Goal: Complete application form

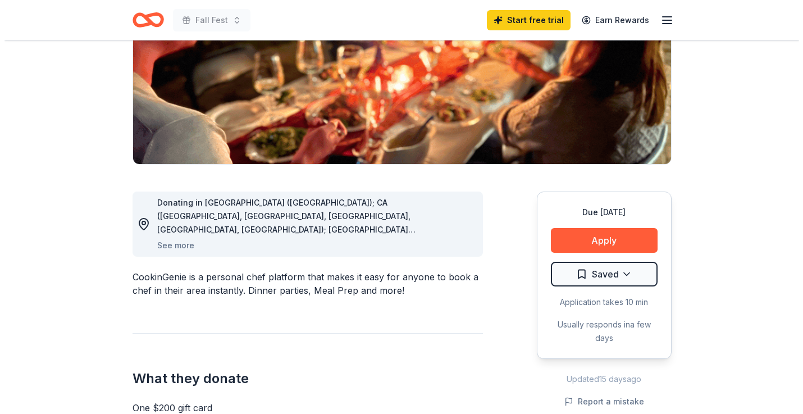
scroll to position [179, 0]
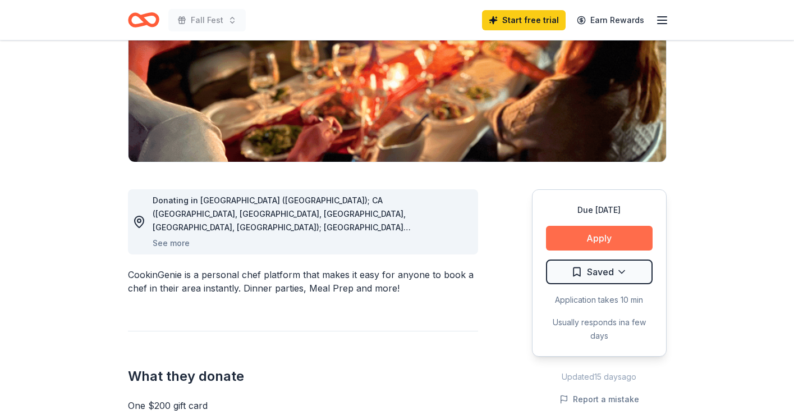
click at [607, 240] on button "Apply" at bounding box center [599, 238] width 107 height 25
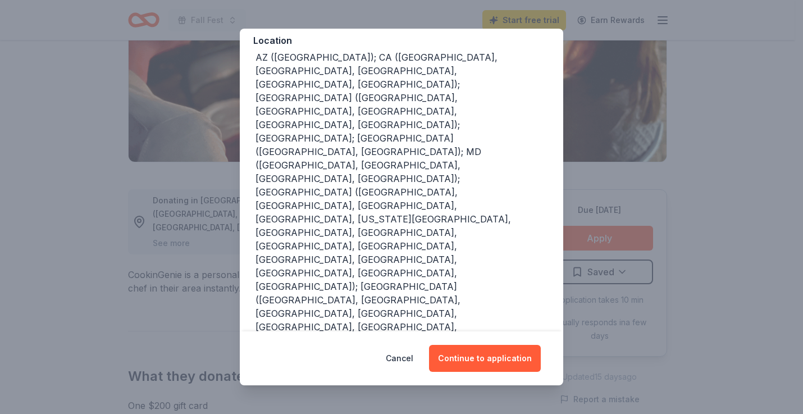
scroll to position [122, 0]
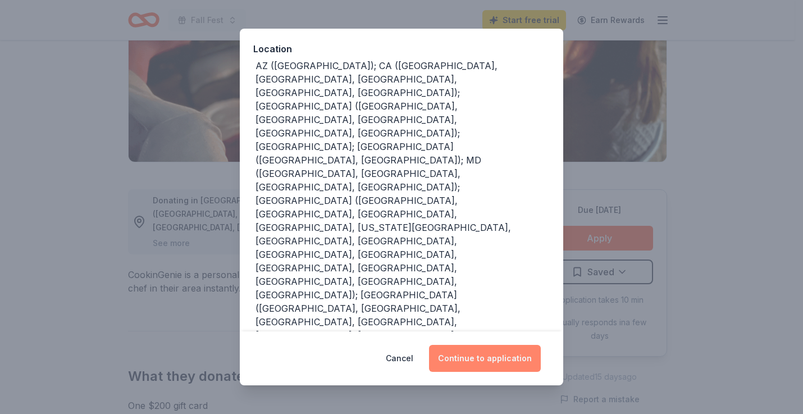
click at [484, 353] on button "Continue to application" at bounding box center [485, 358] width 112 height 27
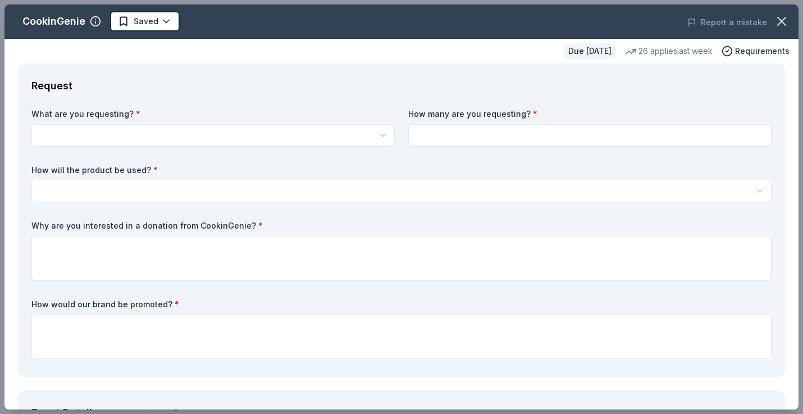
click at [346, 139] on html "Fall Fest Start free trial Earn Rewards Due [DATE] Share CookinGenie 5.0 • 7 re…" at bounding box center [401, 28] width 803 height 414
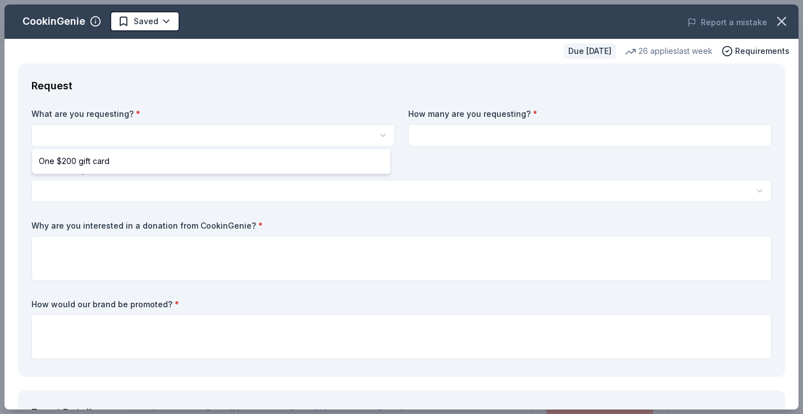
scroll to position [0, 0]
select select "One $200 gift card"
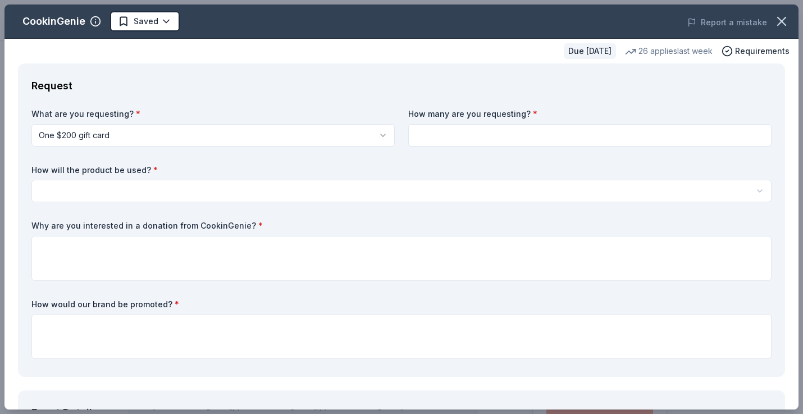
click at [437, 135] on input at bounding box center [589, 135] width 363 height 22
type input "1"
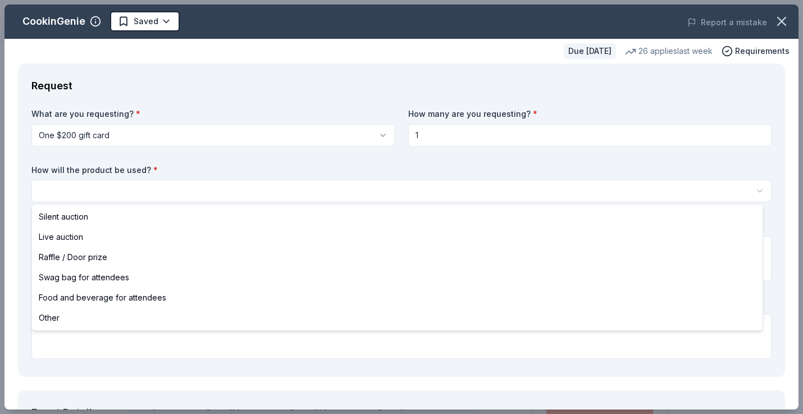
click at [413, 187] on html "Fall Fest Saved Apply Due [DATE] Share CookinGenie 5.0 • 7 reviews 26 applies l…" at bounding box center [401, 207] width 803 height 414
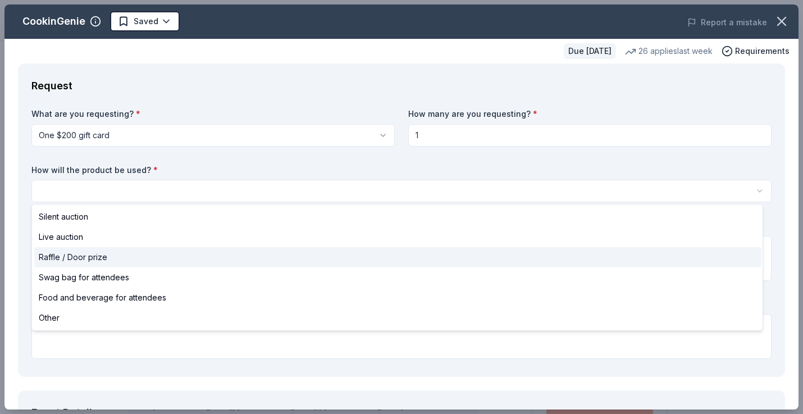
select select "raffleDoorPrize"
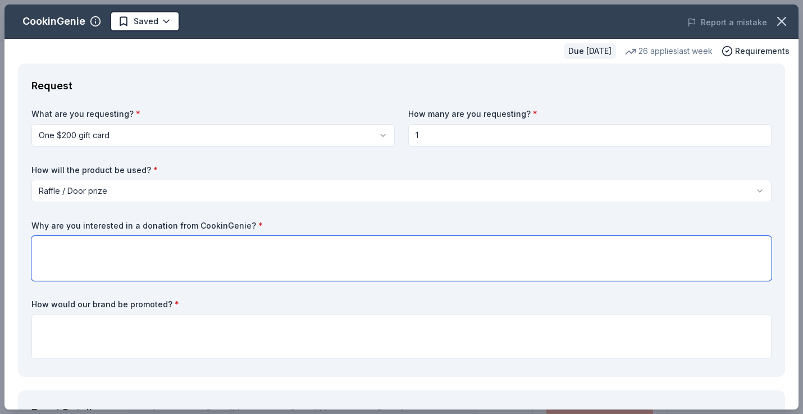
click at [289, 259] on textarea at bounding box center [401, 258] width 740 height 45
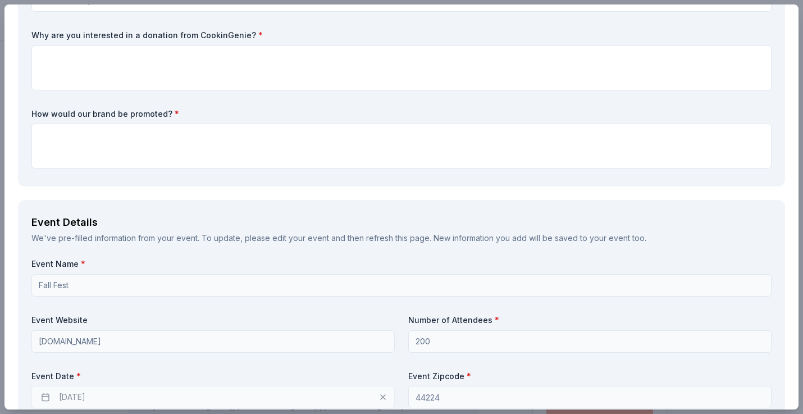
scroll to position [183, 0]
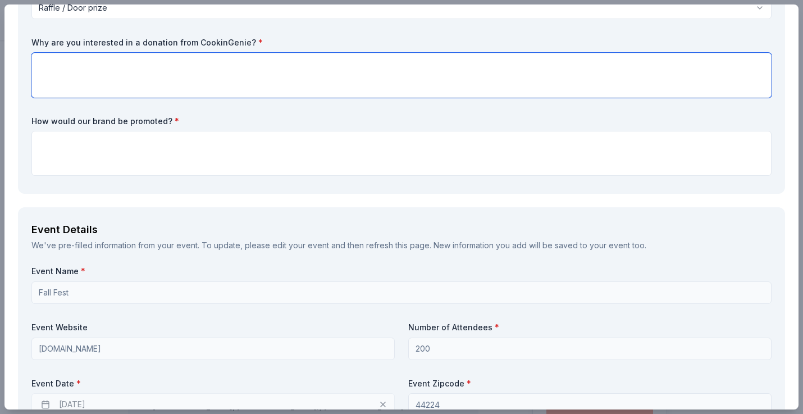
click at [507, 89] on textarea at bounding box center [401, 75] width 740 height 45
paste textarea "We are asking for raffle basket donation to help support our free services for …"
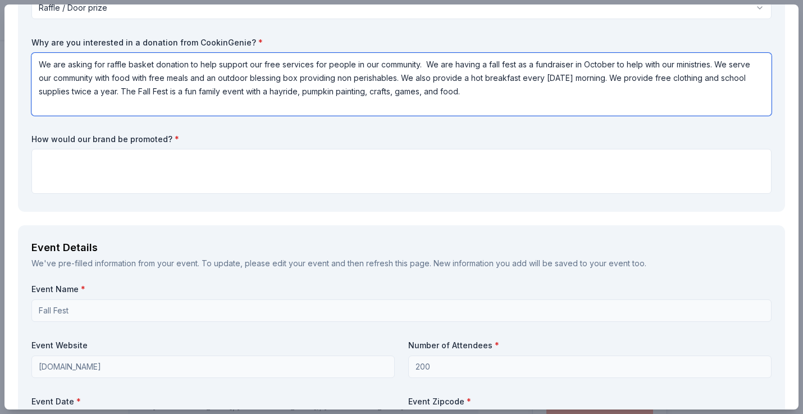
type textarea "We are asking for raffle basket donation to help support our free services for …"
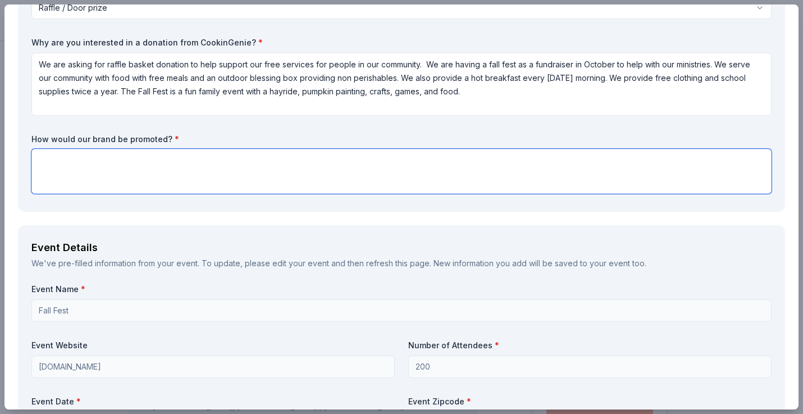
click at [238, 163] on textarea at bounding box center [401, 171] width 740 height 45
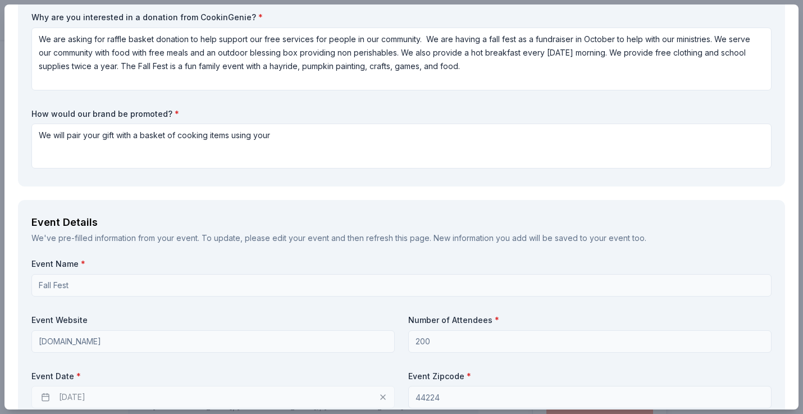
scroll to position [204, 0]
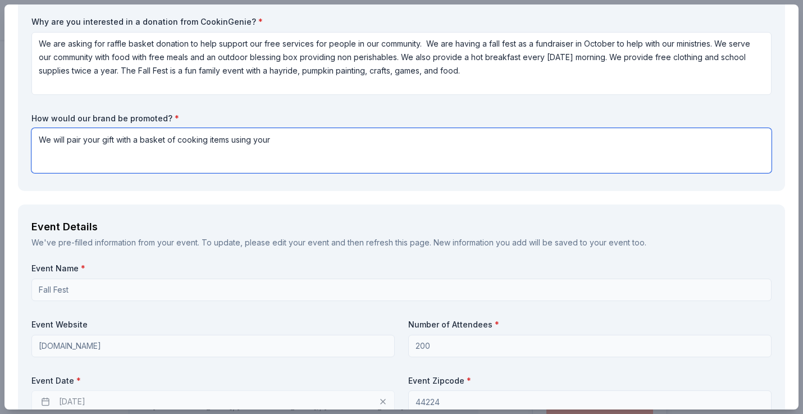
click at [363, 147] on textarea "We will pair your gift with a basket of cooking items using your" at bounding box center [401, 150] width 740 height 45
type textarea "We will pair your gift with a basket of cooking items using your logo on the ba…"
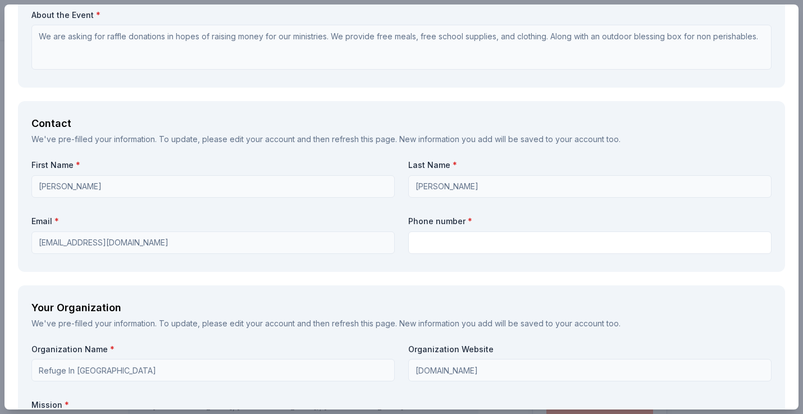
scroll to position [709, 0]
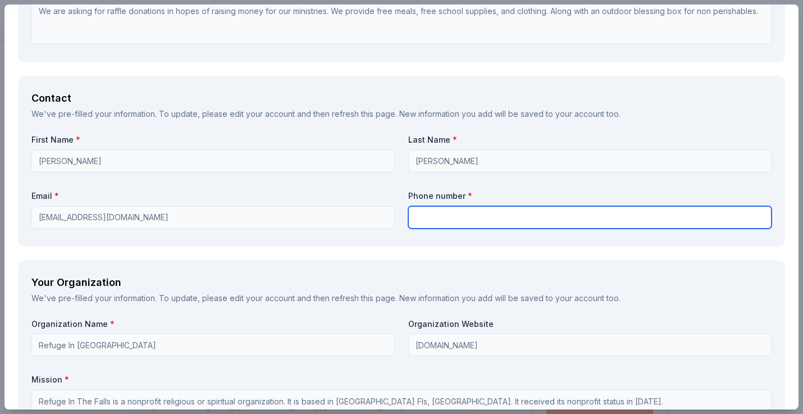
click at [707, 216] on input "text" at bounding box center [589, 217] width 363 height 22
type input "3308581995"
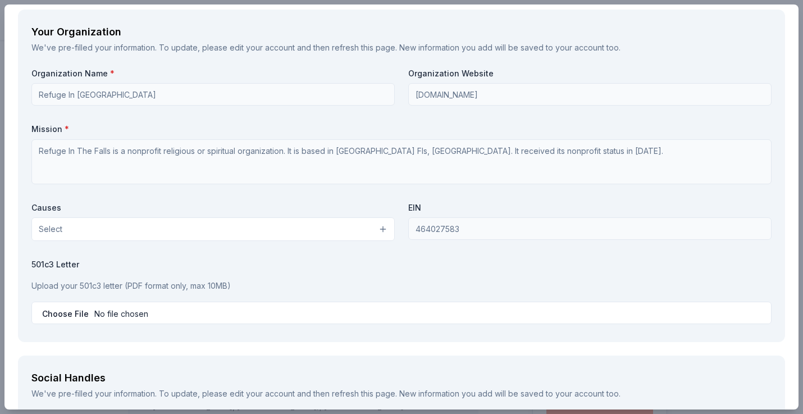
scroll to position [980, 0]
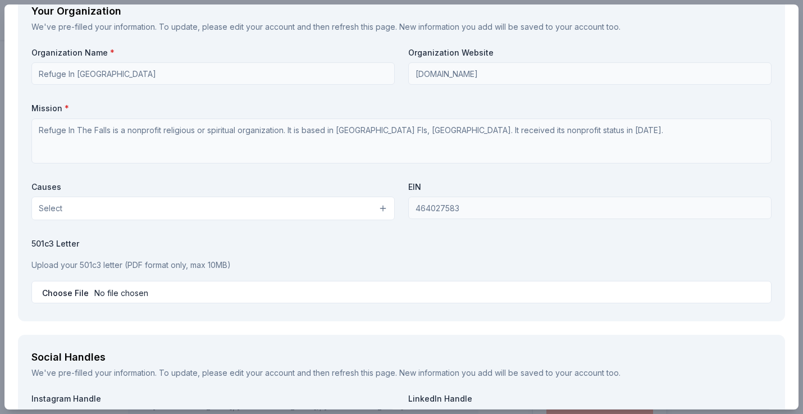
click at [380, 203] on button "Select" at bounding box center [212, 208] width 363 height 24
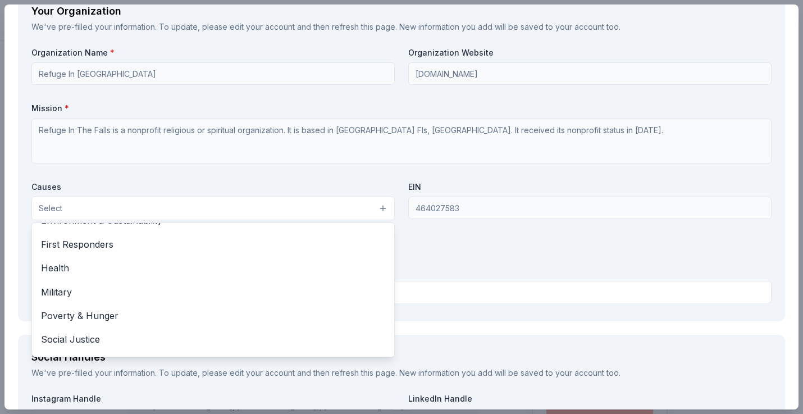
scroll to position [154, 0]
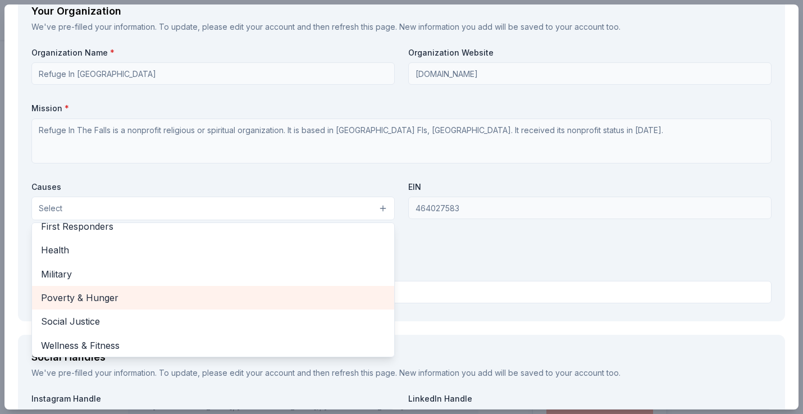
click at [336, 297] on span "Poverty & Hunger" at bounding box center [213, 297] width 344 height 15
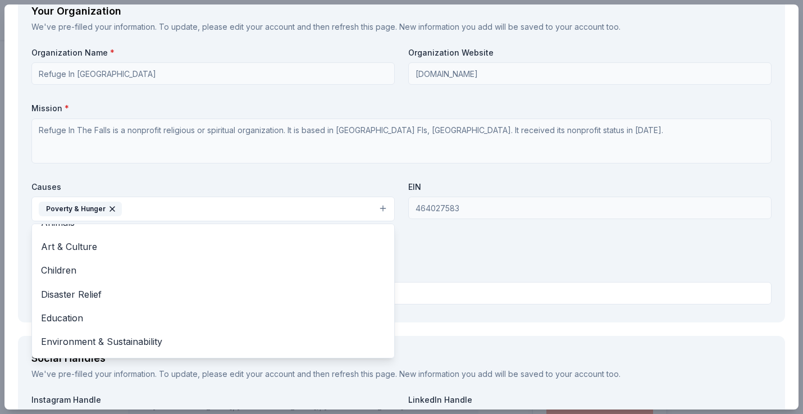
scroll to position [13, 0]
click at [457, 271] on div "Organization Name * Refuge In The Falls Organization Website [DOMAIN_NAME] Miss…" at bounding box center [401, 178] width 740 height 262
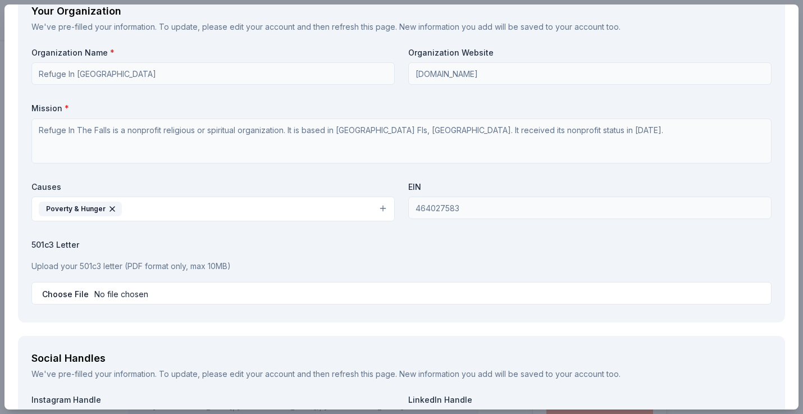
click at [360, 284] on input "file" at bounding box center [401, 293] width 740 height 22
type input "C:\fakepath\[US_STATE] Tax Exempt Form BLANK.pdf"
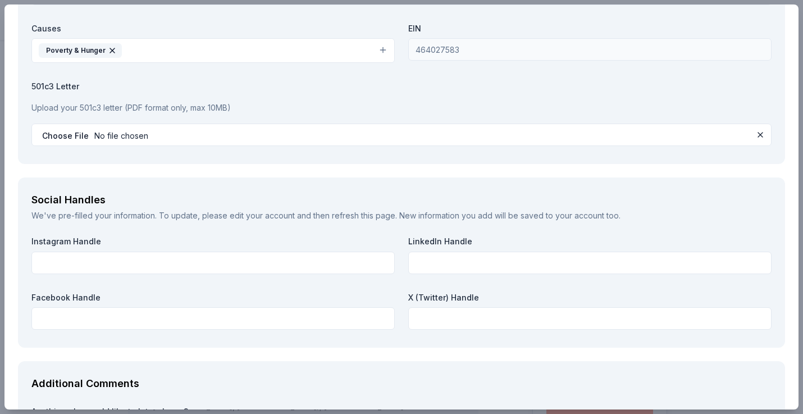
scroll to position [1161, 0]
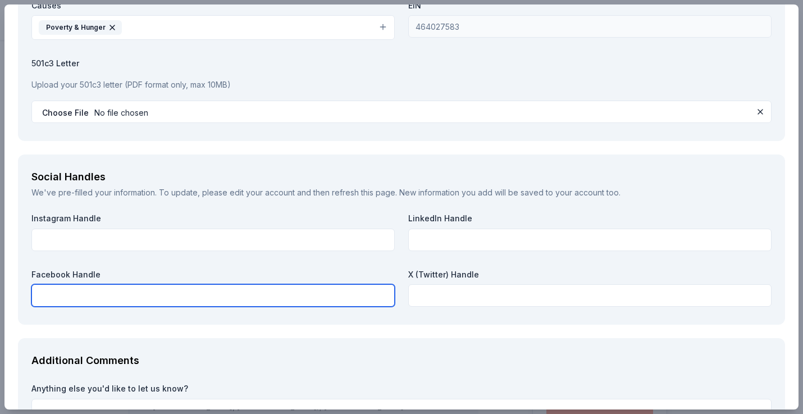
click at [311, 291] on input "text" at bounding box center [212, 295] width 363 height 22
paste input "[URL][DOMAIN_NAME]"
type input "h"
paste input "[URL][DOMAIN_NAME]"
type input "[URL][DOMAIN_NAME]"
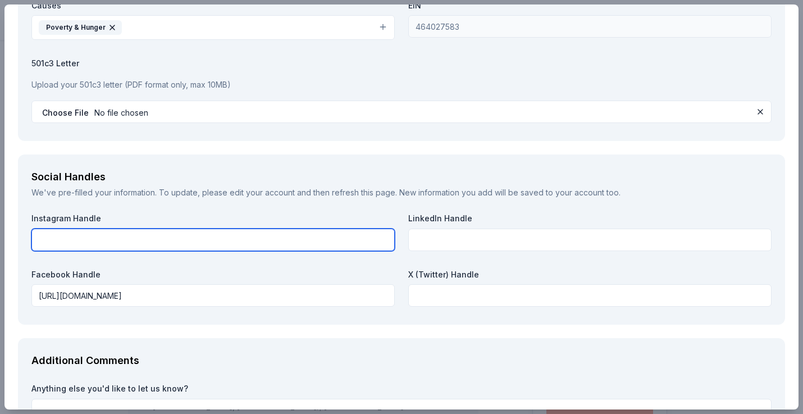
click at [363, 239] on input "text" at bounding box center [212, 239] width 363 height 22
paste input "[URL][DOMAIN_NAME]"
type input "[URL][DOMAIN_NAME]"
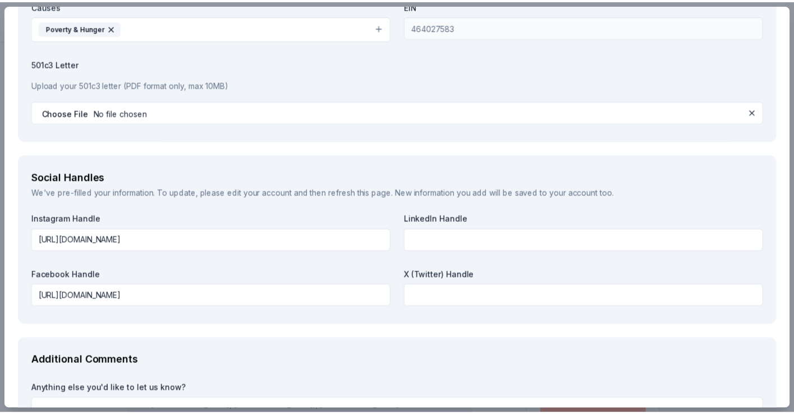
scroll to position [1265, 0]
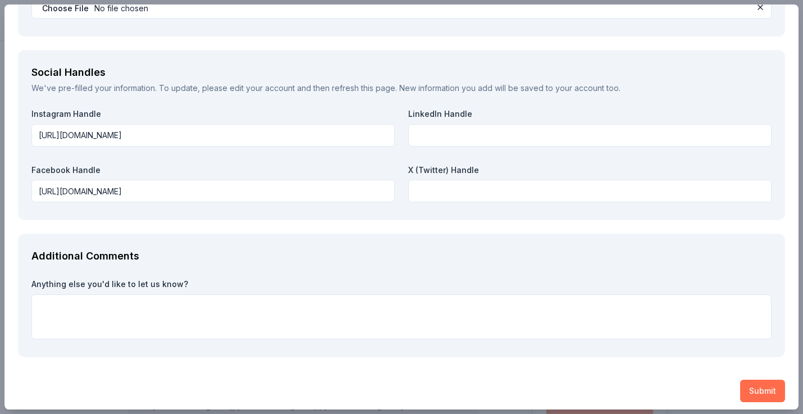
click at [755, 381] on button "Submit" at bounding box center [762, 391] width 45 height 22
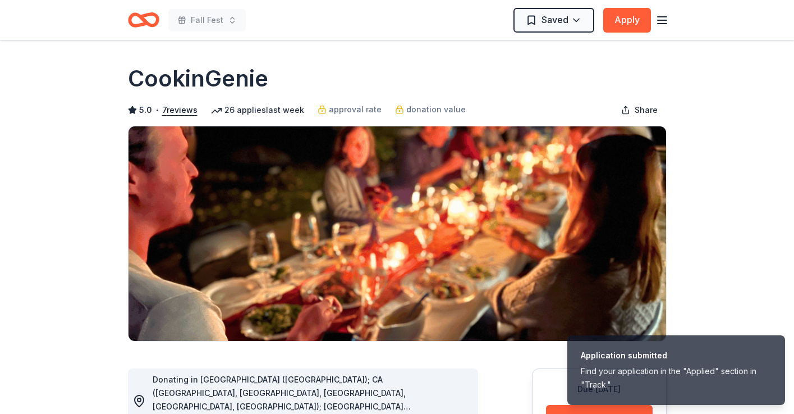
scroll to position [0, 0]
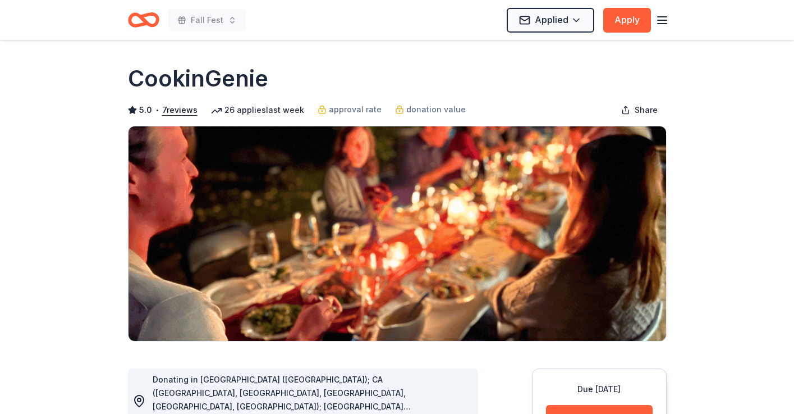
click at [149, 19] on icon "Home" at bounding box center [143, 20] width 31 height 26
